Goal: Task Accomplishment & Management: Manage account settings

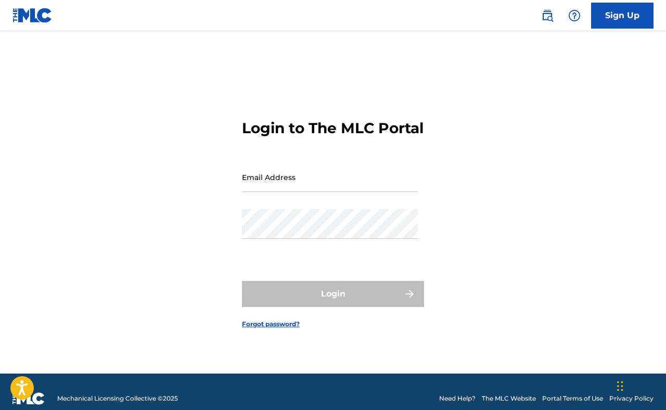
click at [272, 191] on input "Email Address" at bounding box center [330, 177] width 176 height 30
type input "[EMAIL_ADDRESS][DOMAIN_NAME]"
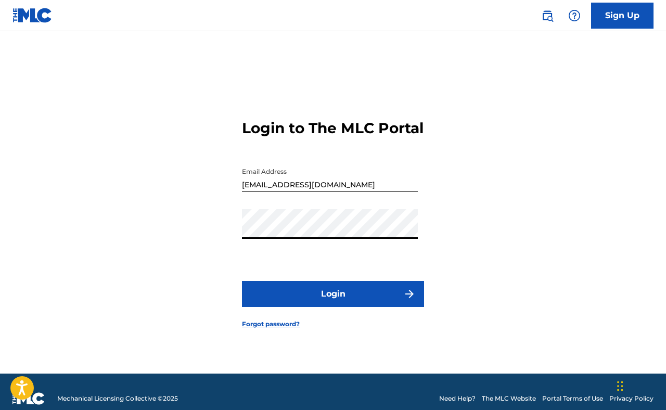
click at [318, 298] on button "Login" at bounding box center [333, 294] width 182 height 26
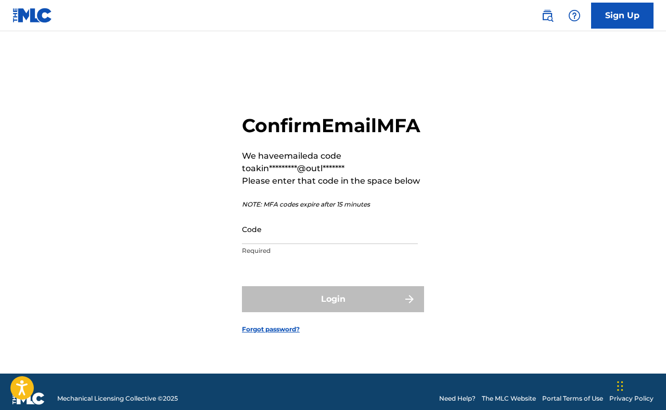
click at [312, 237] on input "Code" at bounding box center [330, 229] width 176 height 30
paste input "660229"
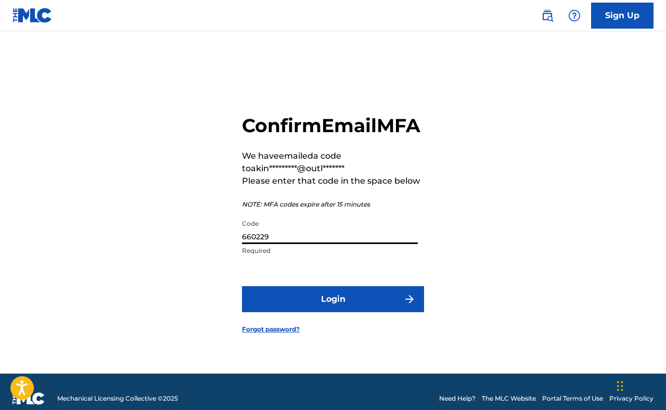
type input "660229"
click at [273, 306] on button "Login" at bounding box center [333, 299] width 182 height 26
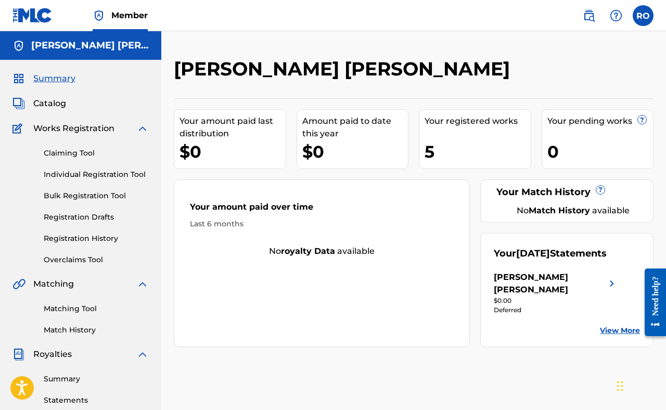
click at [455, 142] on div "5" at bounding box center [478, 151] width 106 height 23
click at [457, 117] on div "Your registered works" at bounding box center [478, 121] width 106 height 12
click at [44, 103] on span "Catalog" at bounding box center [49, 103] width 33 height 12
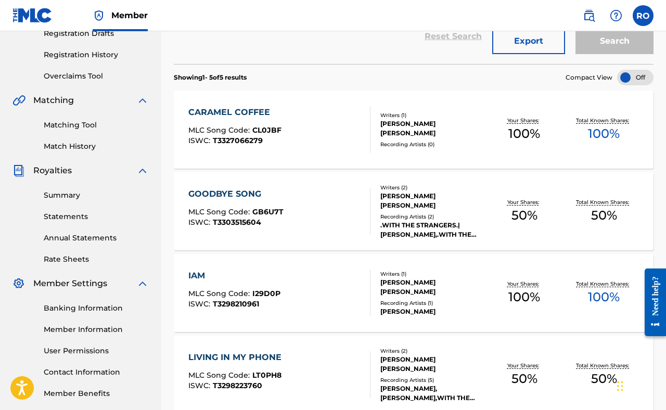
scroll to position [175, 0]
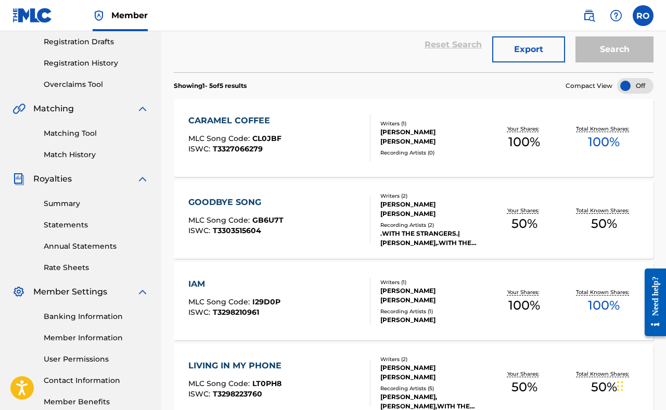
click at [519, 145] on span "100 %" at bounding box center [524, 142] width 32 height 19
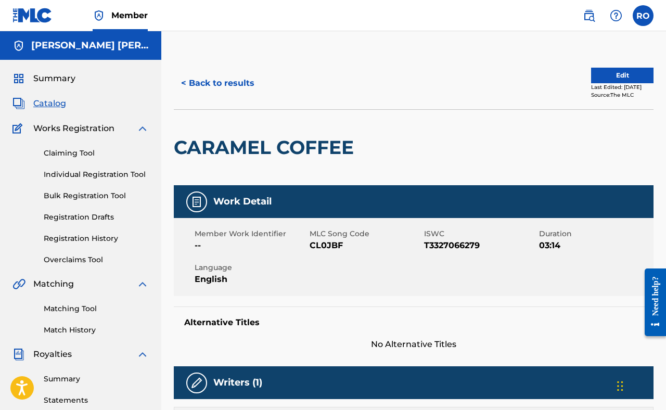
click at [591, 76] on button "Edit" at bounding box center [622, 76] width 62 height 16
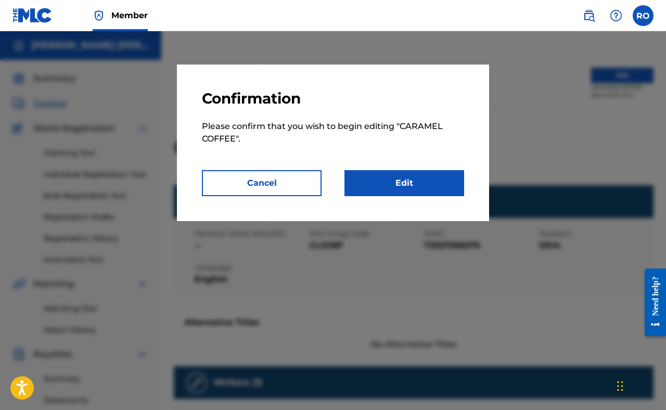
click at [373, 185] on link "Edit" at bounding box center [404, 183] width 120 height 26
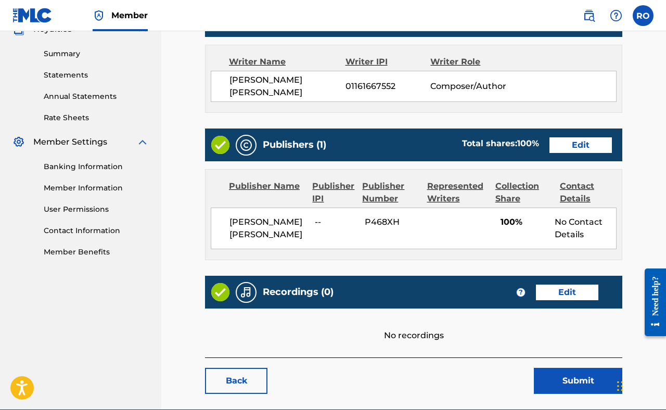
scroll to position [329, 0]
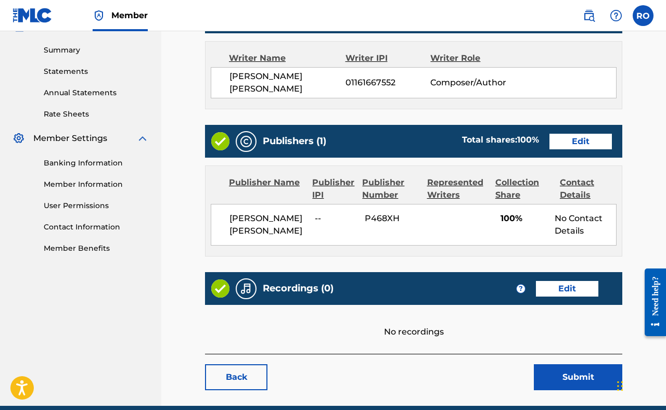
click at [574, 140] on link "Edit" at bounding box center [581, 142] width 62 height 16
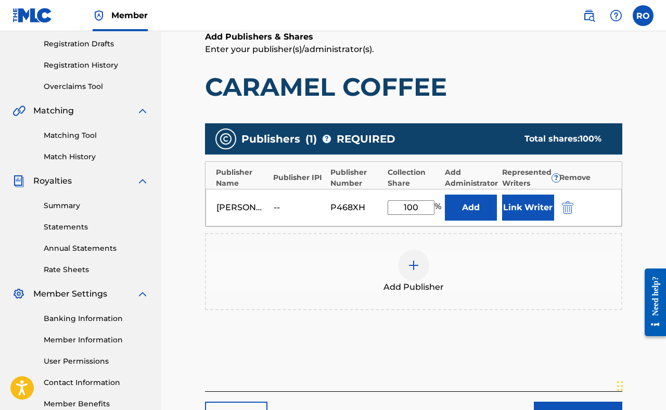
scroll to position [176, 0]
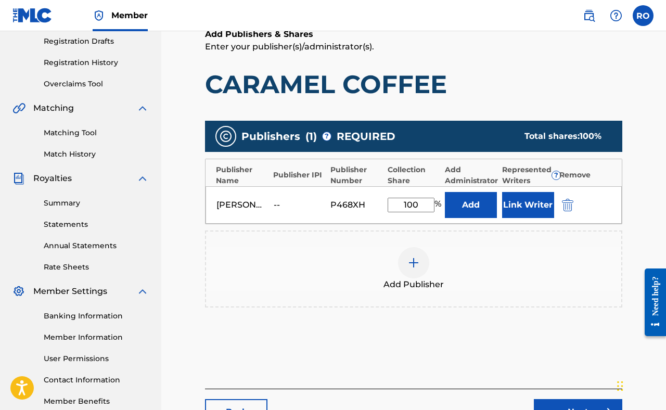
click at [419, 207] on input "100" at bounding box center [411, 205] width 47 height 15
type input "1"
type input "50"
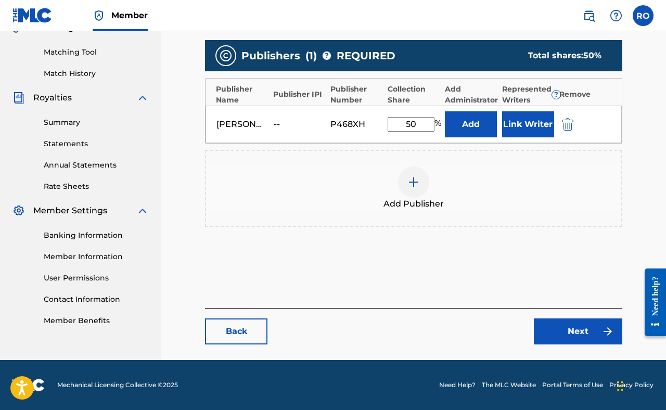
click at [564, 329] on link "Next" at bounding box center [578, 331] width 88 height 26
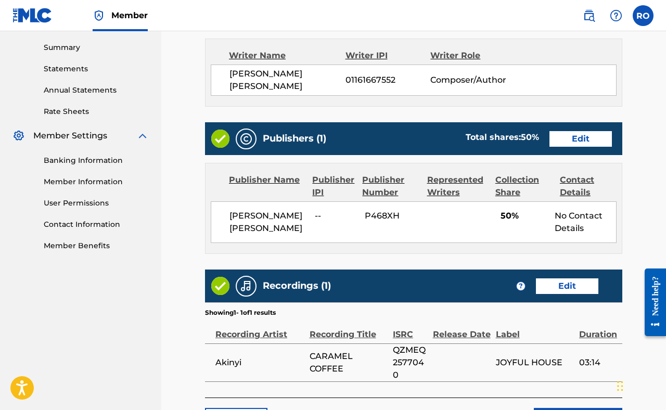
scroll to position [419, 0]
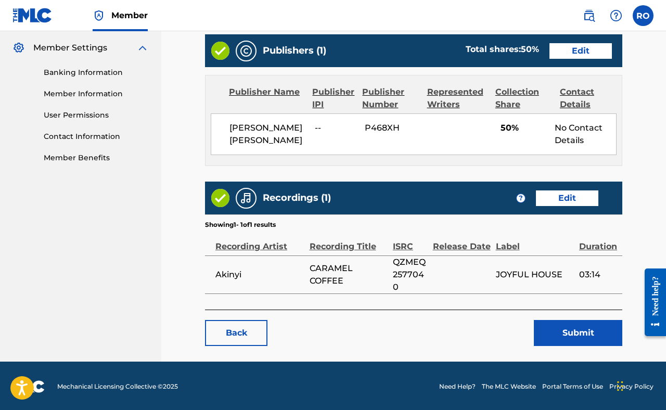
click at [555, 326] on button "Submit" at bounding box center [578, 333] width 88 height 26
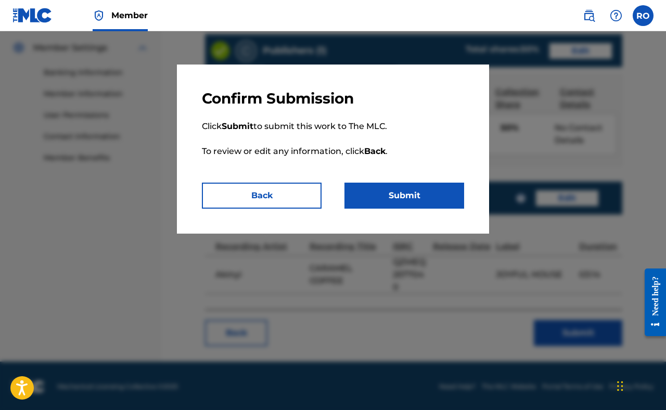
click at [376, 191] on button "Submit" at bounding box center [404, 196] width 120 height 26
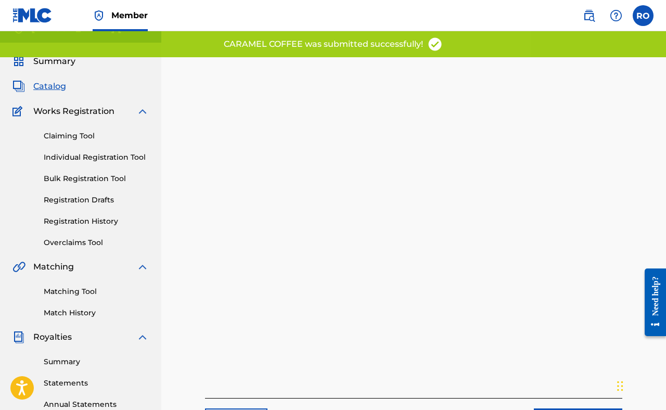
scroll to position [2, 0]
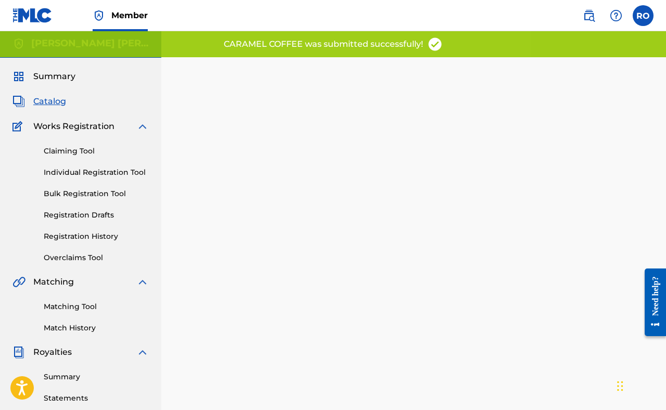
click at [53, 107] on span "Catalog" at bounding box center [49, 101] width 33 height 12
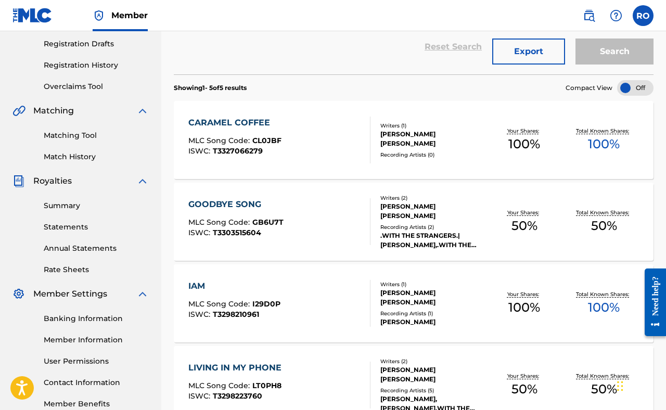
scroll to position [213, 0]
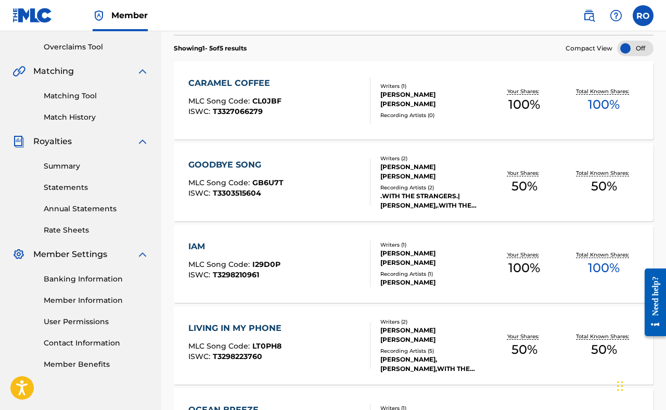
click at [56, 140] on span "Royalties" at bounding box center [52, 141] width 39 height 12
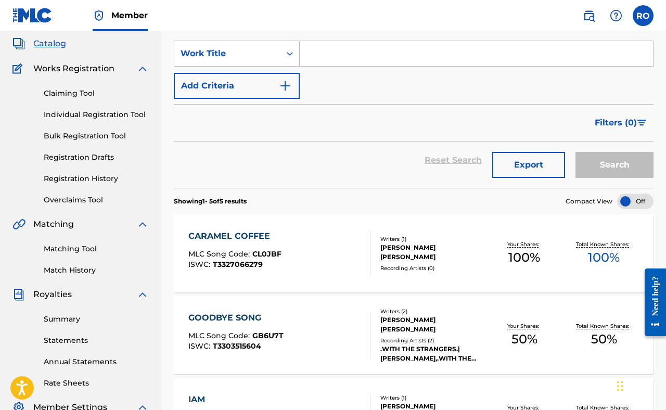
scroll to position [0, 0]
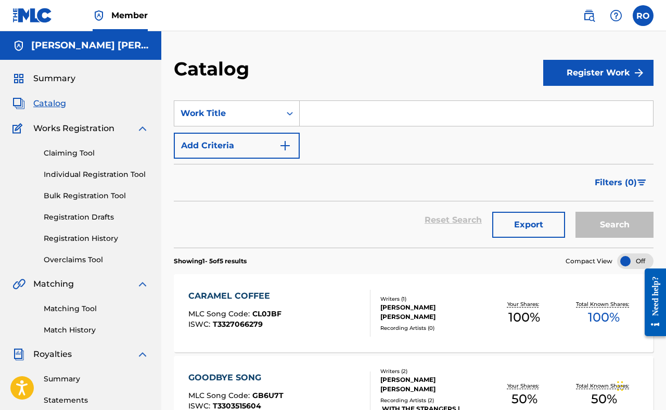
click at [48, 101] on span "Catalog" at bounding box center [49, 103] width 33 height 12
click at [346, 309] on div "CARAMEL COFFEE MLC Song Code : CL0JBF ISWC : T3327066279" at bounding box center [279, 313] width 182 height 47
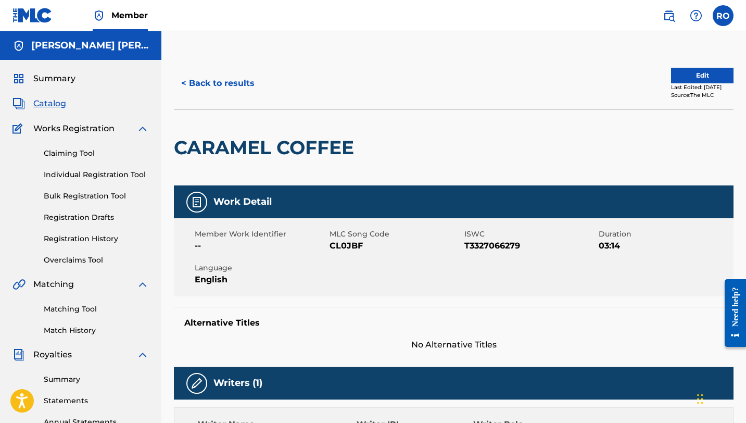
click at [666, 80] on button "Edit" at bounding box center [702, 76] width 62 height 16
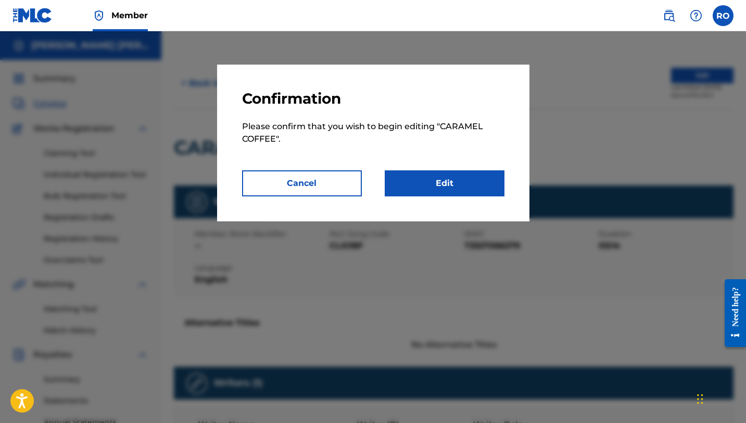
click at [439, 188] on link "Edit" at bounding box center [445, 183] width 120 height 26
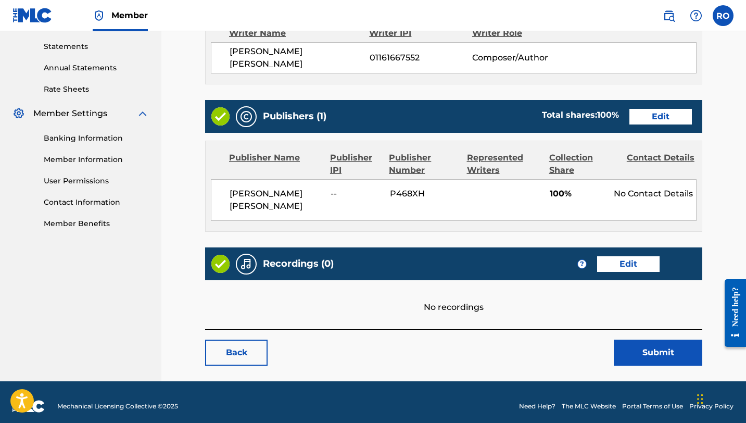
scroll to position [356, 0]
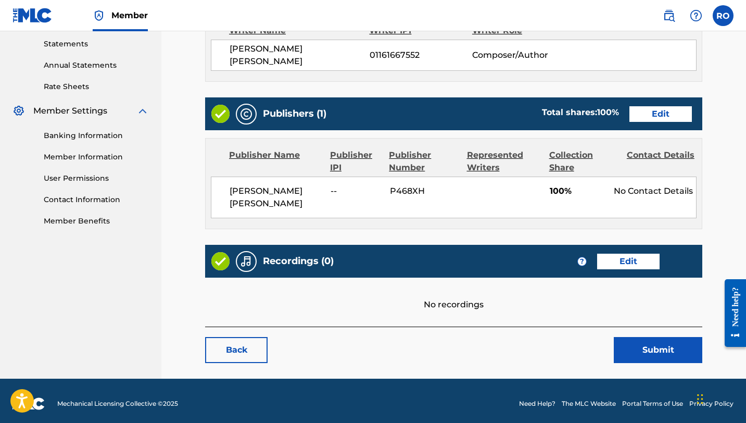
click at [666, 107] on link "Edit" at bounding box center [660, 114] width 62 height 16
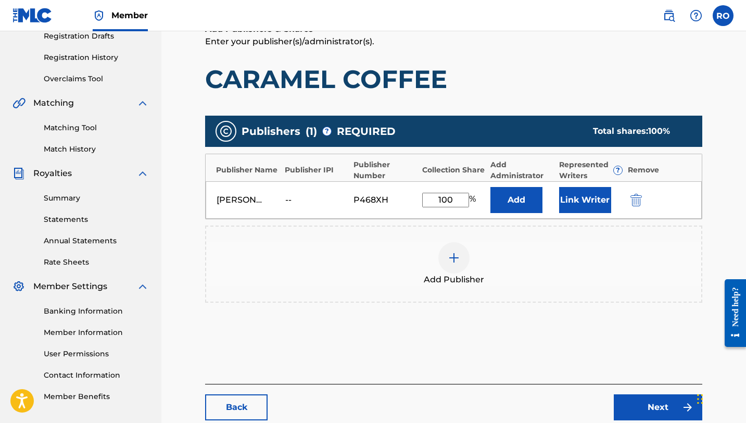
scroll to position [183, 0]
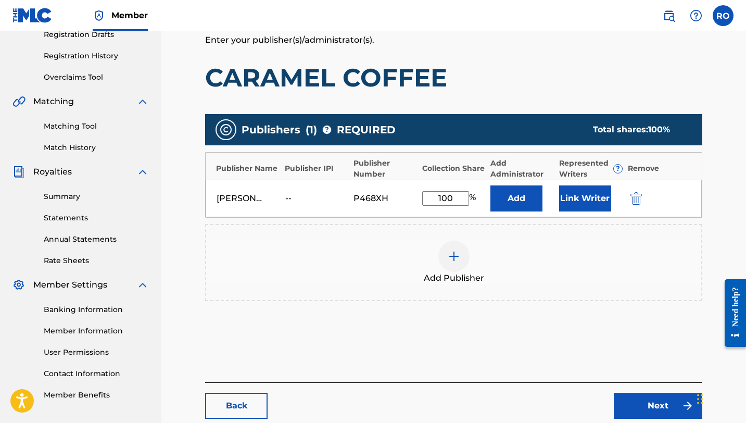
click at [453, 197] on input "100" at bounding box center [445, 198] width 47 height 15
type input "1"
type input "50"
click at [653, 409] on link "Next" at bounding box center [658, 405] width 88 height 26
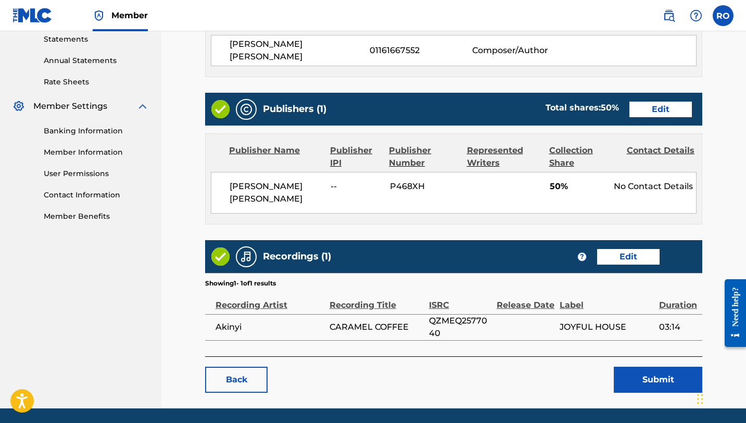
scroll to position [390, 0]
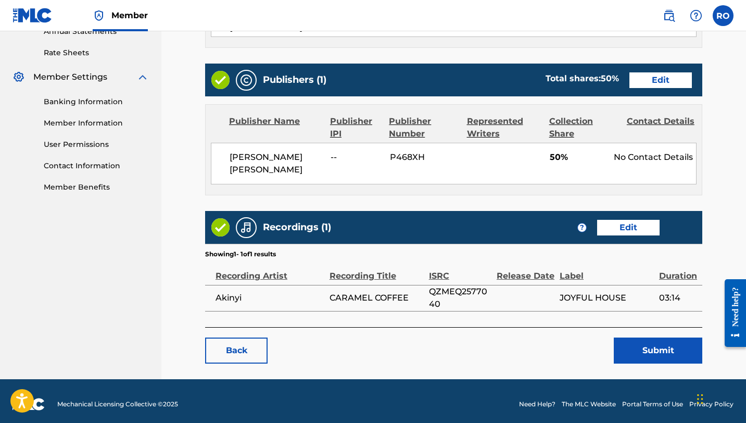
click at [655, 346] on button "Submit" at bounding box center [658, 350] width 88 height 26
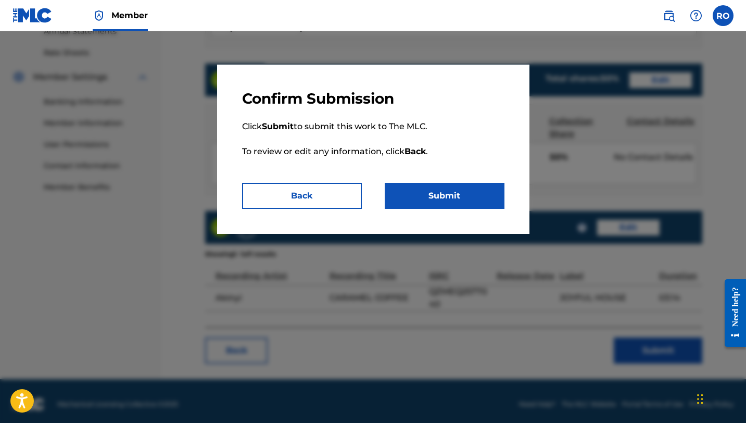
click at [301, 195] on button "Back" at bounding box center [302, 196] width 120 height 26
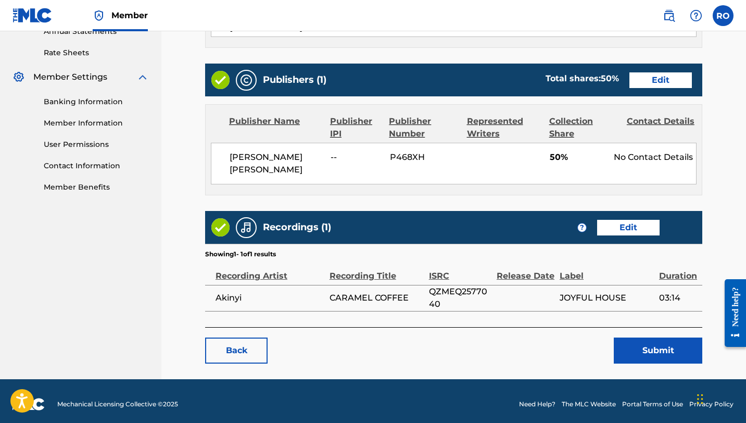
click at [654, 349] on button "Submit" at bounding box center [658, 350] width 88 height 26
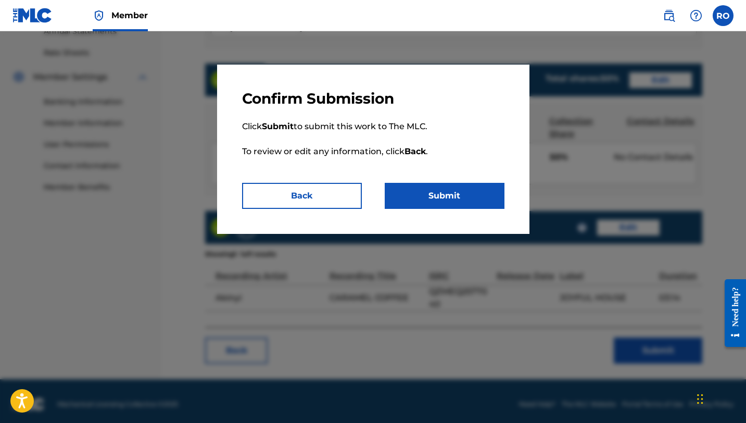
click at [417, 205] on button "Submit" at bounding box center [445, 196] width 120 height 26
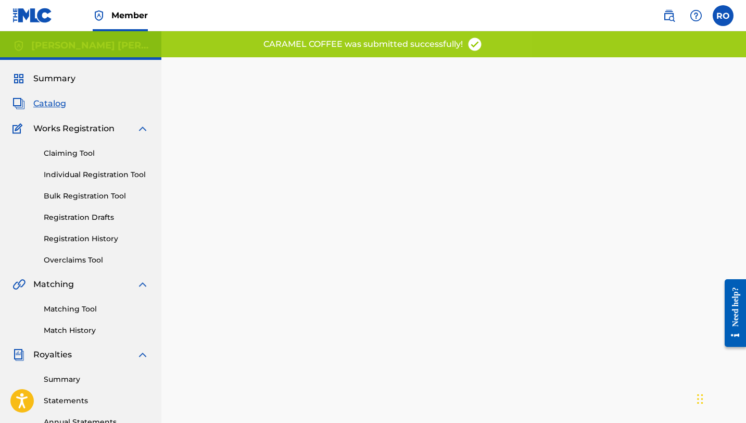
click at [41, 99] on span "Catalog" at bounding box center [49, 103] width 33 height 12
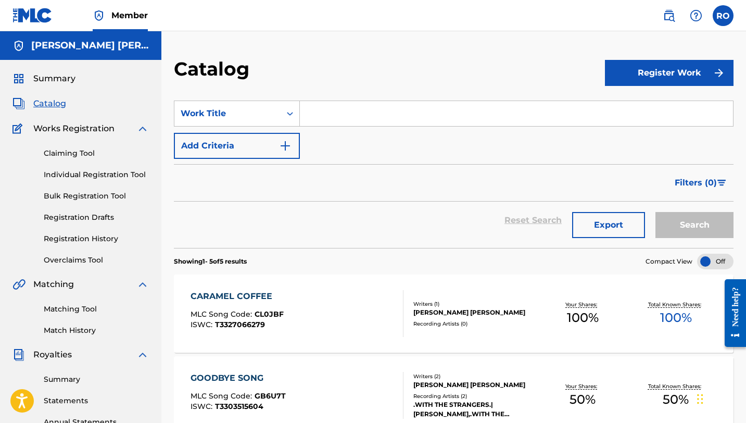
click at [48, 78] on span "Summary" at bounding box center [54, 78] width 42 height 12
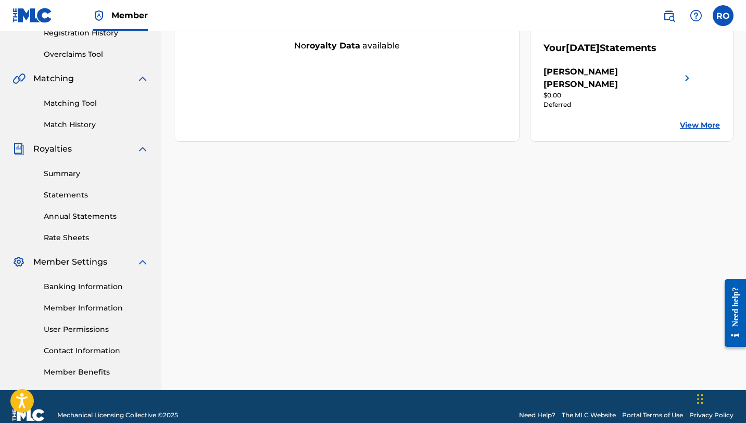
scroll to position [223, 0]
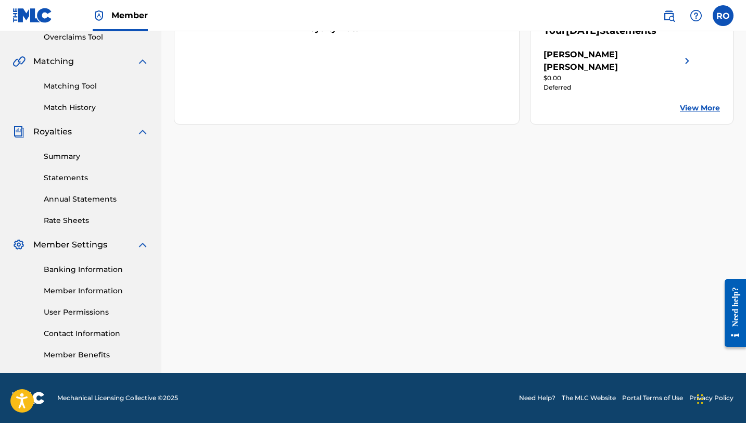
click at [54, 131] on span "Royalties" at bounding box center [52, 131] width 39 height 12
click at [29, 132] on div "Royalties" at bounding box center [80, 131] width 136 height 12
click at [61, 158] on link "Summary" at bounding box center [96, 156] width 105 height 11
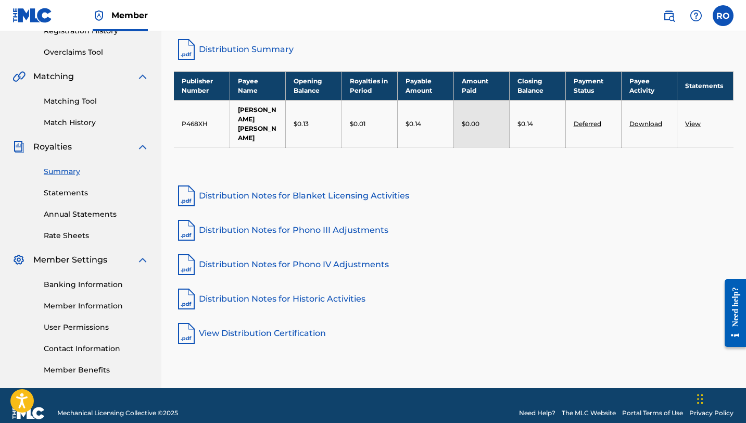
scroll to position [223, 0]
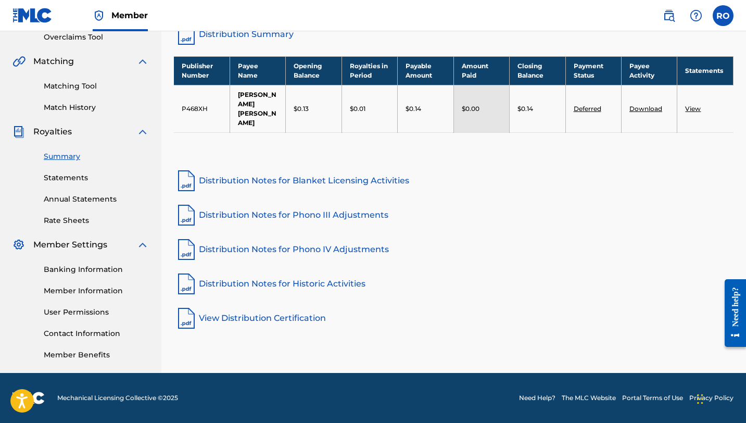
click at [75, 271] on link "Banking Information" at bounding box center [96, 269] width 105 height 11
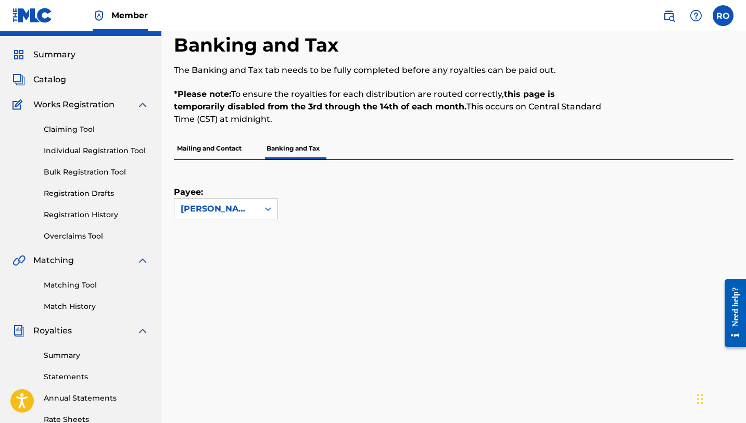
scroll to position [25, 0]
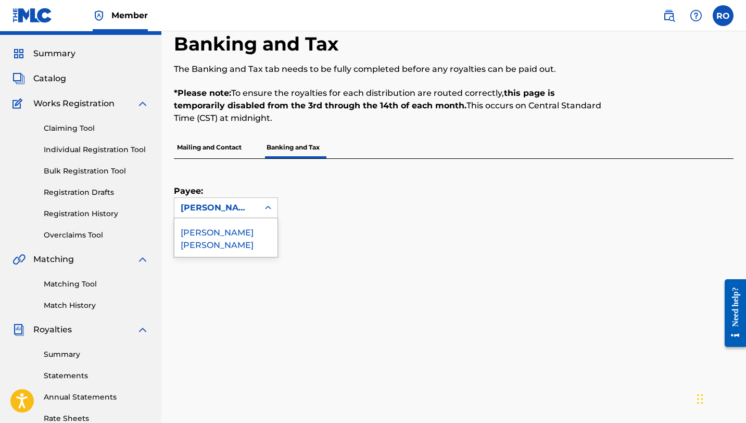
click at [266, 207] on icon at bounding box center [268, 208] width 6 height 4
click at [354, 208] on div "Payee: [PERSON_NAME] [PERSON_NAME]" at bounding box center [441, 188] width 534 height 59
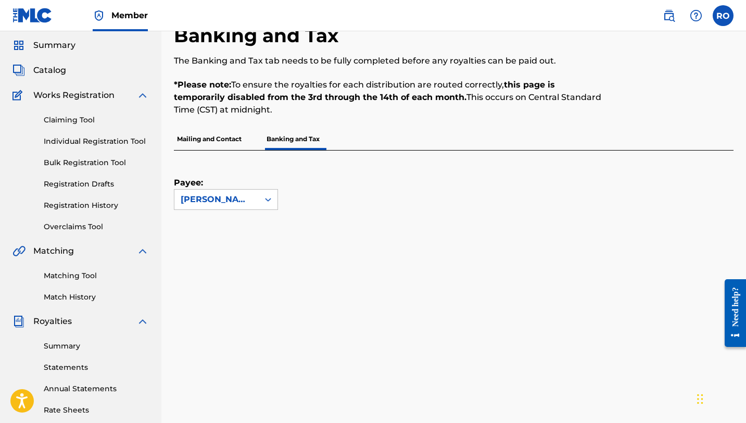
scroll to position [0, 0]
